Goal: Task Accomplishment & Management: Use online tool/utility

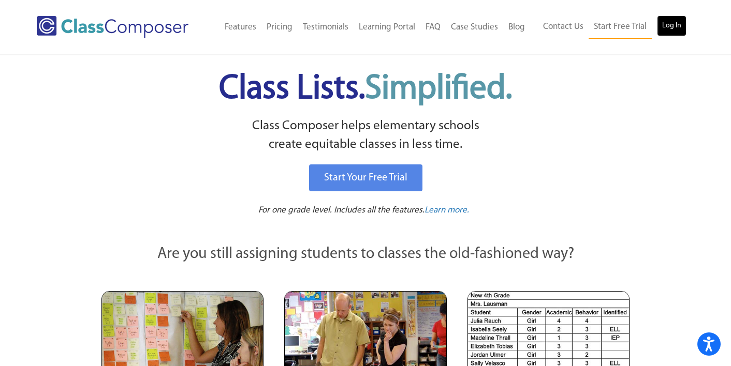
click at [678, 28] on link "Log In" at bounding box center [672, 26] width 30 height 21
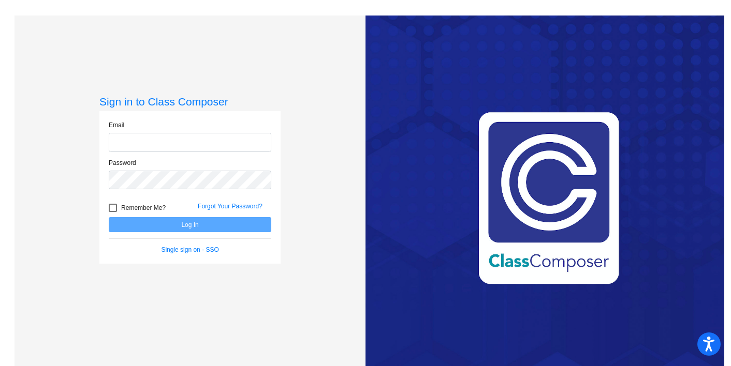
type input "[EMAIL_ADDRESS][DOMAIN_NAME]"
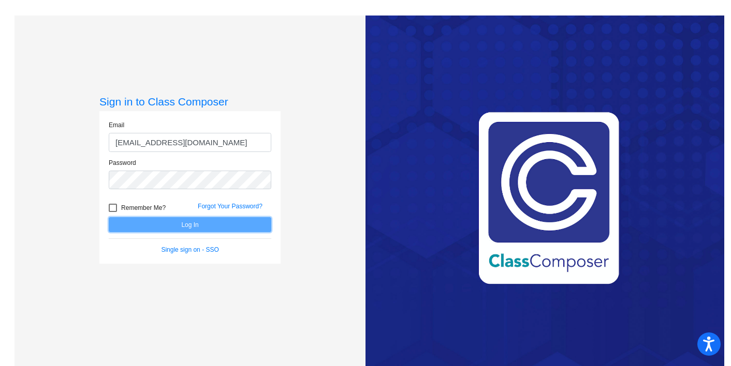
click at [134, 229] on button "Log In" at bounding box center [190, 224] width 163 height 15
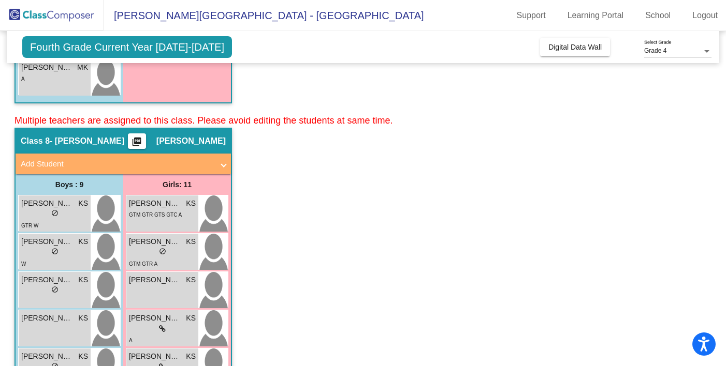
scroll to position [3504, 0]
click at [143, 144] on mat-icon "picture_as_pdf" at bounding box center [136, 143] width 12 height 14
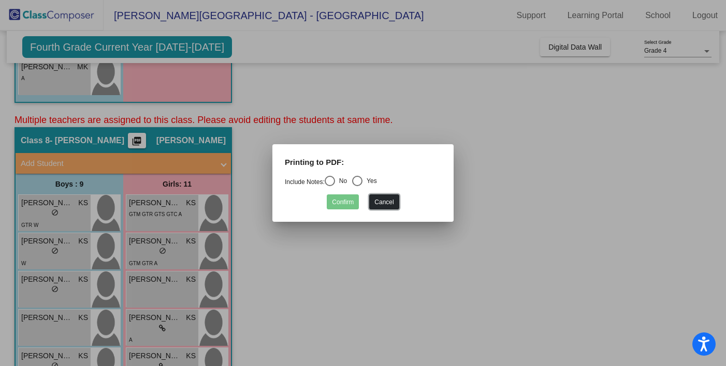
click at [388, 206] on button "Cancel" at bounding box center [384, 202] width 30 height 15
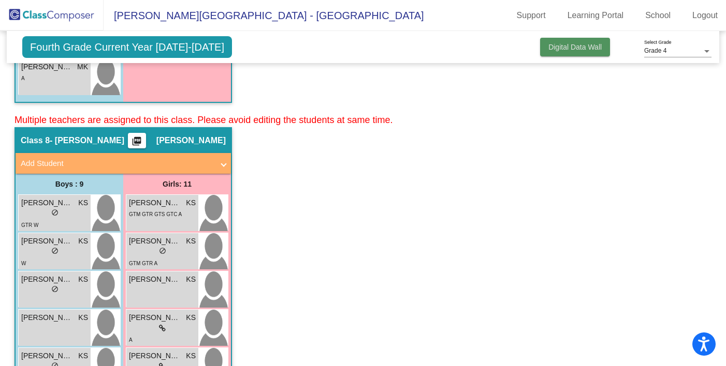
click at [577, 53] on button "Digital Data Wall" at bounding box center [575, 47] width 70 height 19
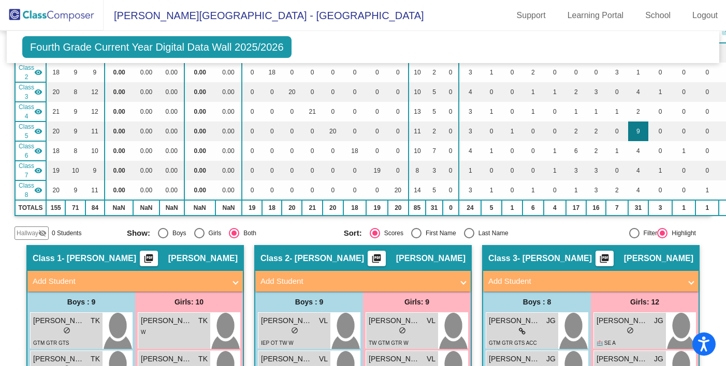
scroll to position [0, 0]
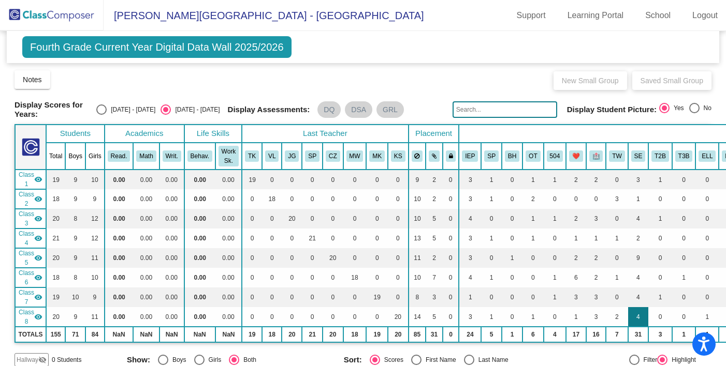
click at [634, 314] on td "4" at bounding box center [638, 317] width 21 height 20
